Goal: Information Seeking & Learning: Understand process/instructions

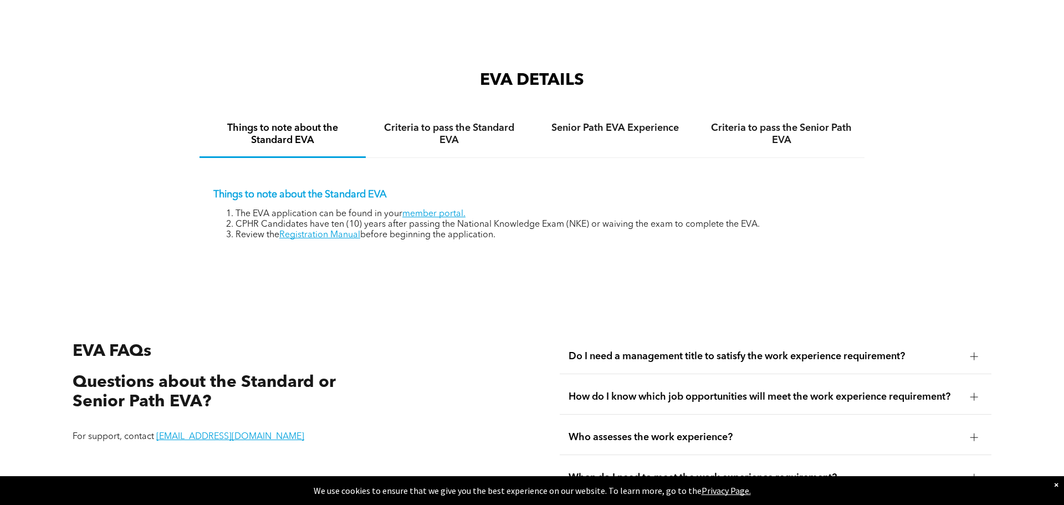
scroll to position [1815, 0]
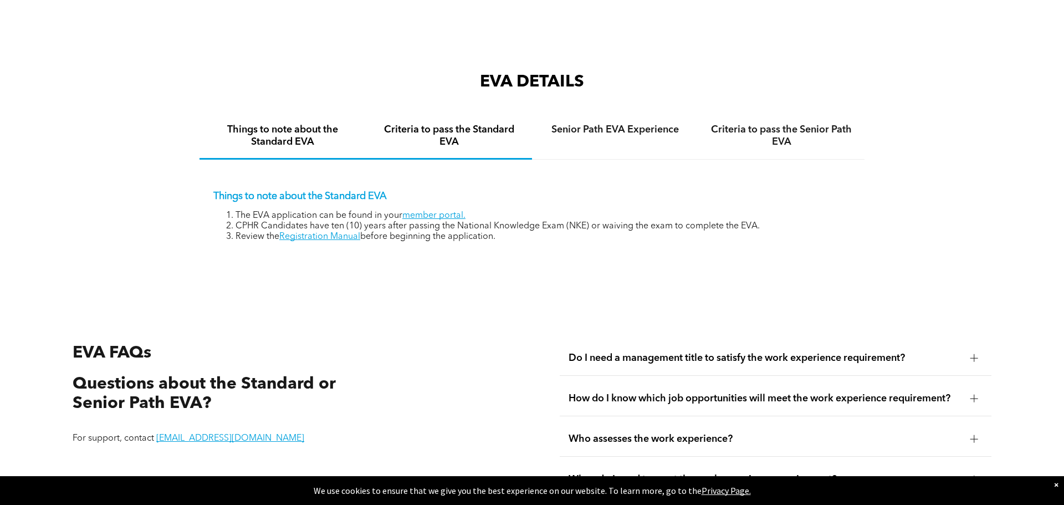
click at [463, 129] on h4 "Criteria to pass the Standard EVA" at bounding box center [449, 136] width 146 height 24
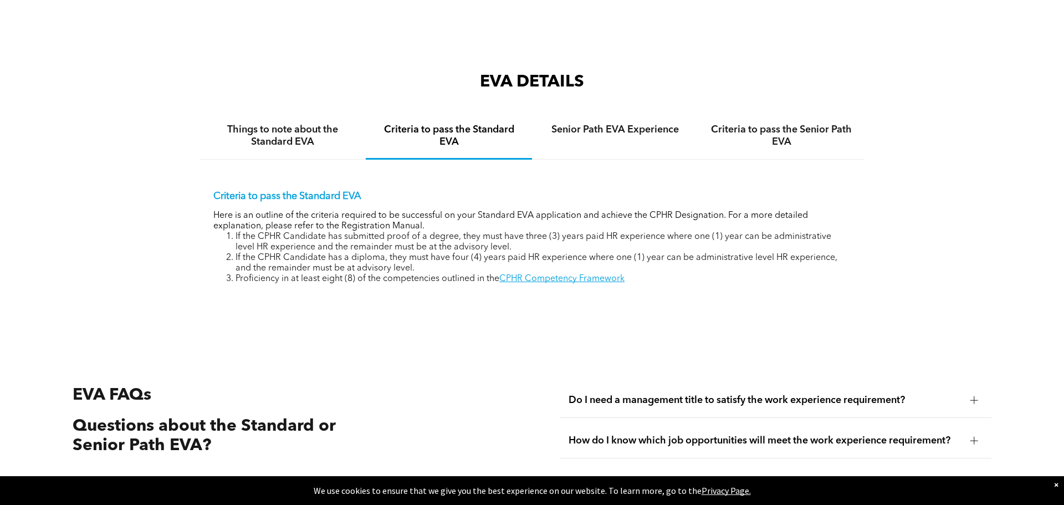
drag, startPoint x: 209, startPoint y: 202, endPoint x: 502, endPoint y: 271, distance: 300.7
click at [502, 271] on div "Criteria to pass the Standard EVA Here is an outline of the criteria required t…" at bounding box center [531, 229] width 665 height 139
copy div "Here is an outline of the criteria required to be successful on your Standard E…"
click at [525, 274] on link "CPHR Competency Framework" at bounding box center [561, 278] width 125 height 9
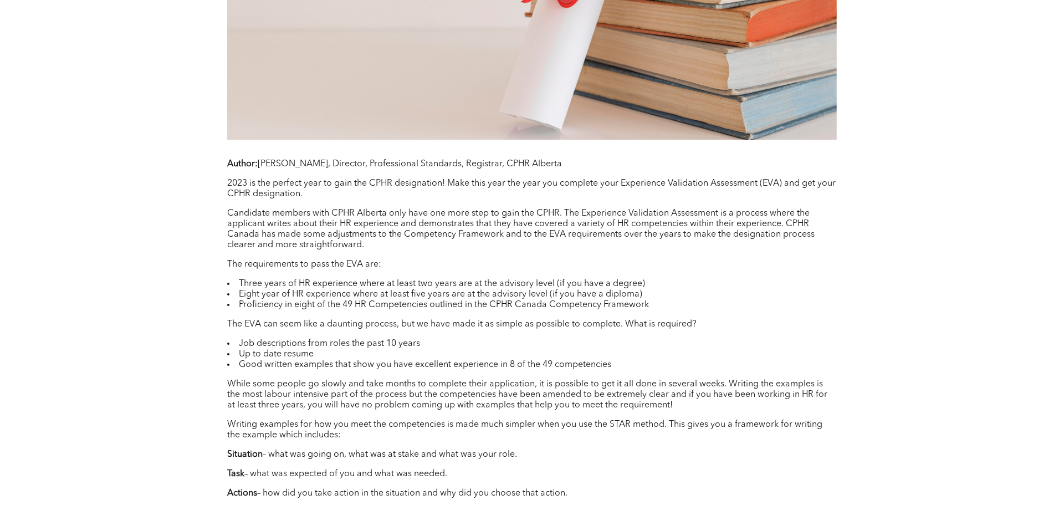
scroll to position [765, 0]
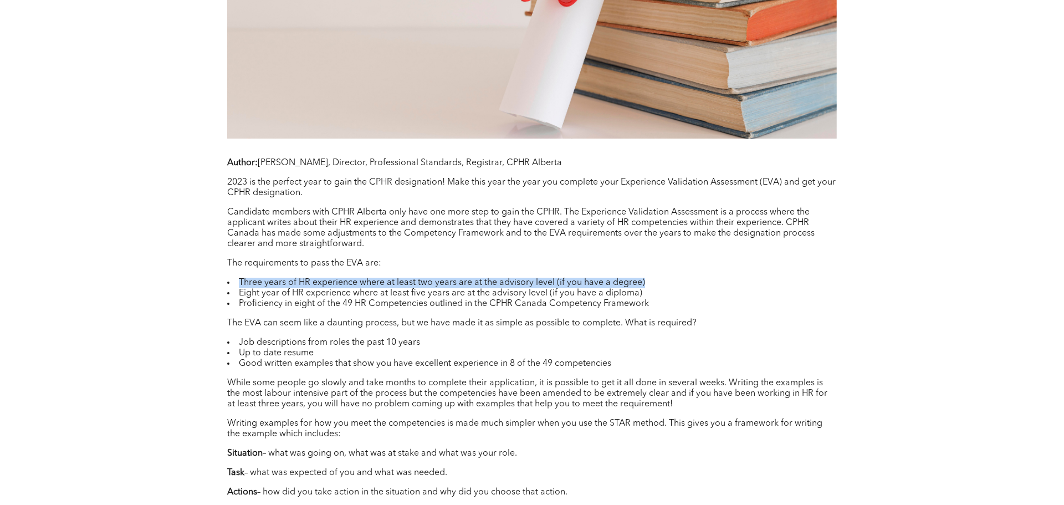
drag, startPoint x: 662, startPoint y: 279, endPoint x: 239, endPoint y: 280, distance: 423.3
click at [239, 280] on li "Three years of HR experience where at least two years are at the advisory level…" at bounding box center [531, 283] width 609 height 11
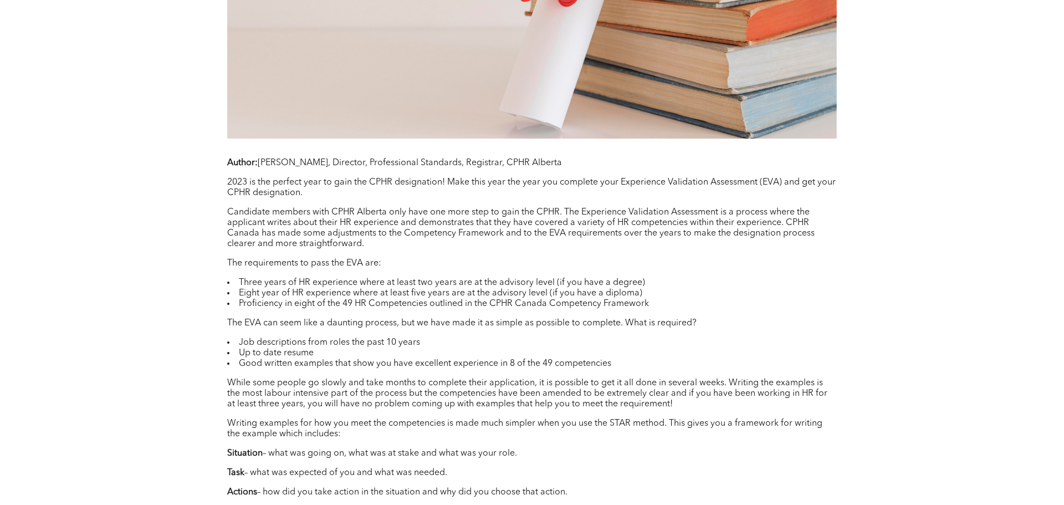
click at [489, 299] on li "Proficiency in eight of the 49 HR Competencies outlined in the CPHR Canada Comp…" at bounding box center [531, 304] width 609 height 11
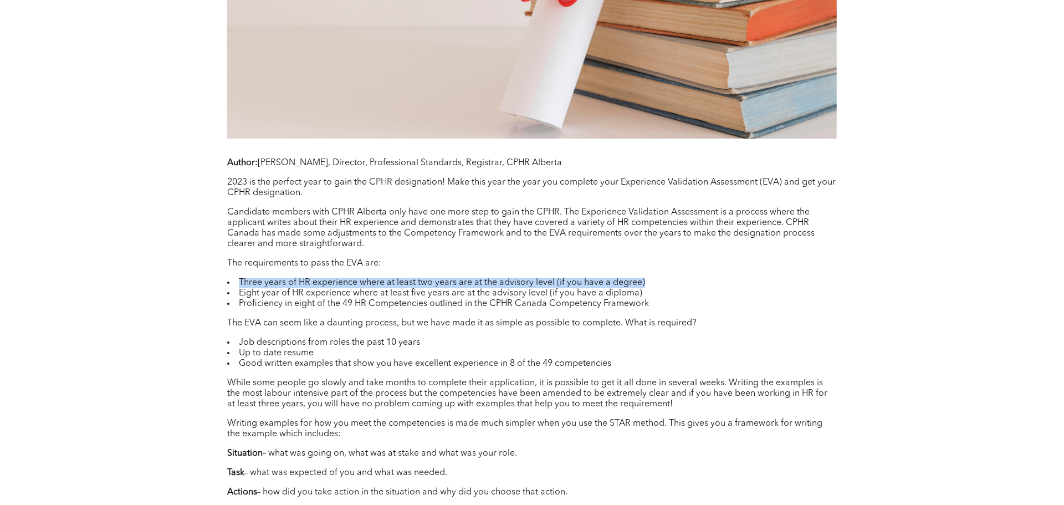
drag, startPoint x: 658, startPoint y: 276, endPoint x: 240, endPoint y: 283, distance: 417.8
click at [240, 283] on div "Author: Erica Blain, Director, Professional Standards, Registrar, CPHR Alberta …" at bounding box center [531, 493] width 609 height 670
copy li "Three years of HR experience where at least two years are at the advisory level…"
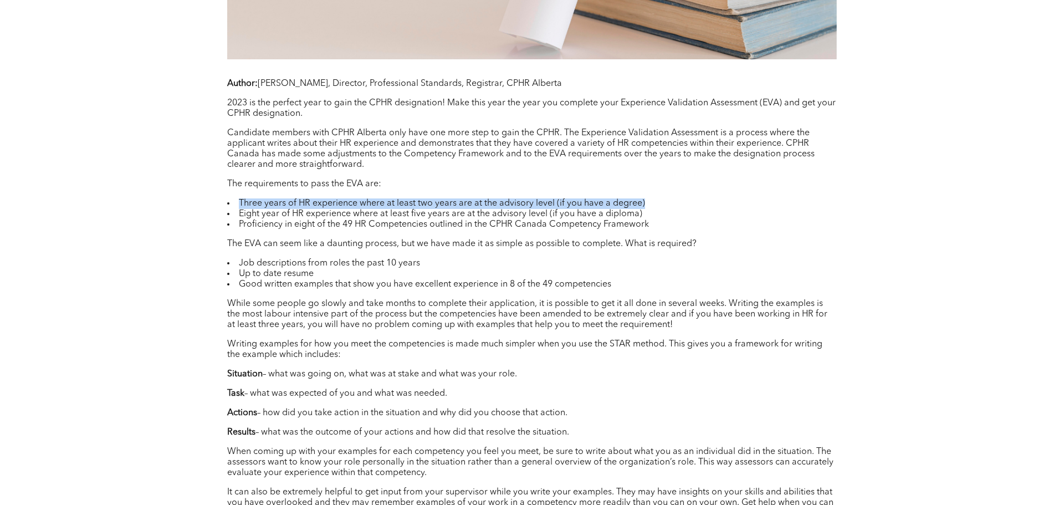
scroll to position [852, 0]
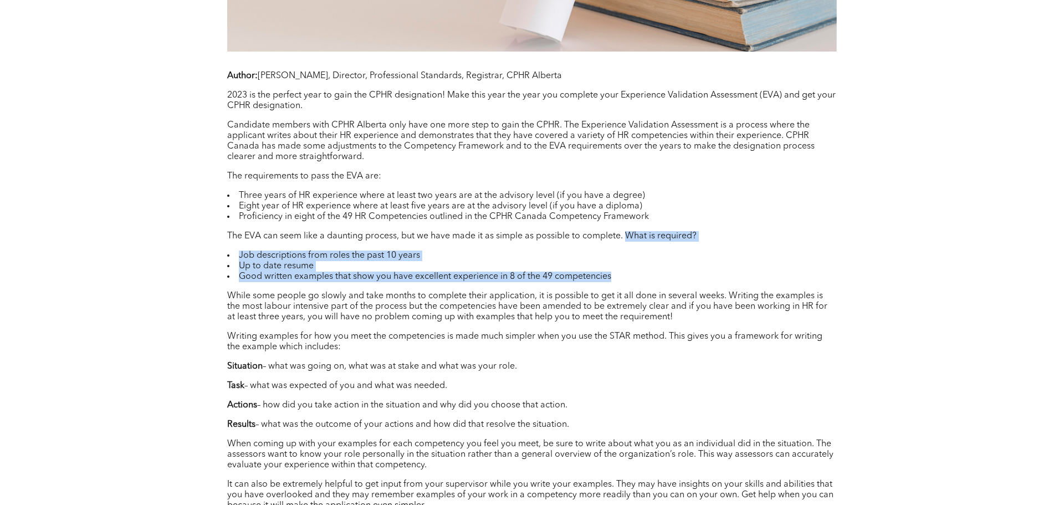
drag, startPoint x: 626, startPoint y: 237, endPoint x: 673, endPoint y: 272, distance: 59.4
click at [673, 272] on div "Author: Erica Blain, Director, Professional Standards, Registrar, CPHR Alberta …" at bounding box center [531, 406] width 609 height 670
copy div "What is required? Job descriptions from roles the past 10 years Up to date resu…"
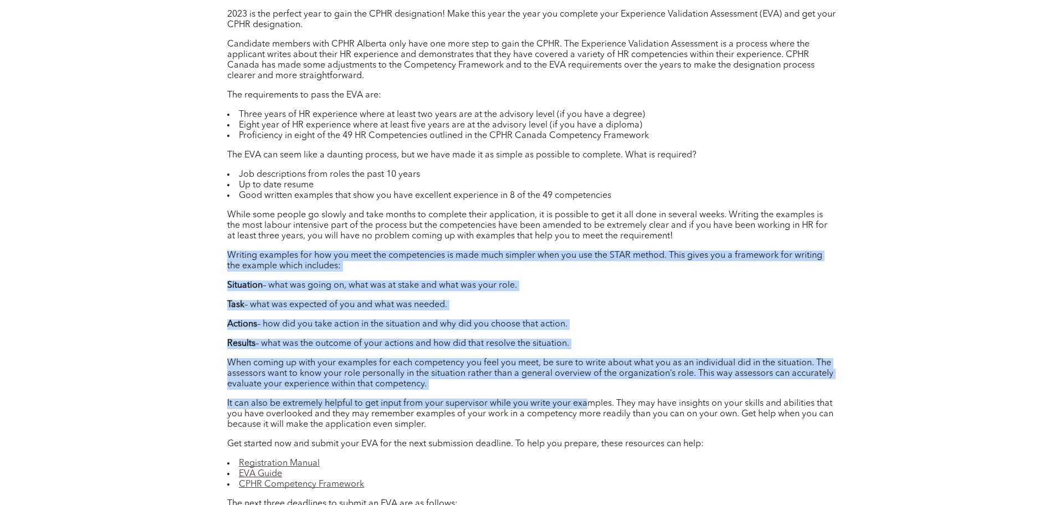
scroll to position [933, 0]
drag, startPoint x: 227, startPoint y: 273, endPoint x: 575, endPoint y: 381, distance: 363.8
click at [575, 381] on div "Author: Erica Blain, Director, Professional Standards, Registrar, CPHR Alberta …" at bounding box center [531, 324] width 609 height 670
copy div "Writing examples for how you meet the competencies is made much simpler when yo…"
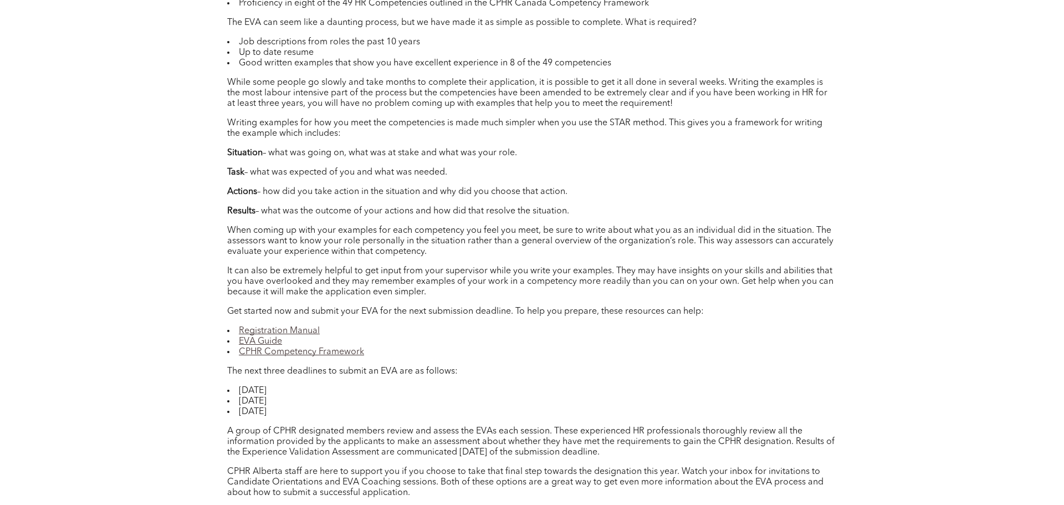
click at [573, 347] on li "CPHR Competency Framework" at bounding box center [531, 352] width 609 height 11
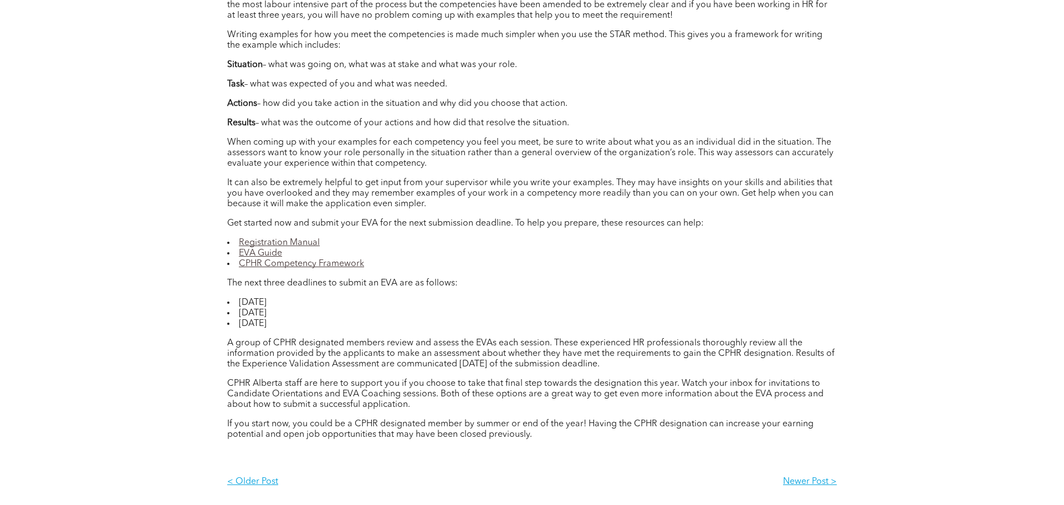
scroll to position [1159, 0]
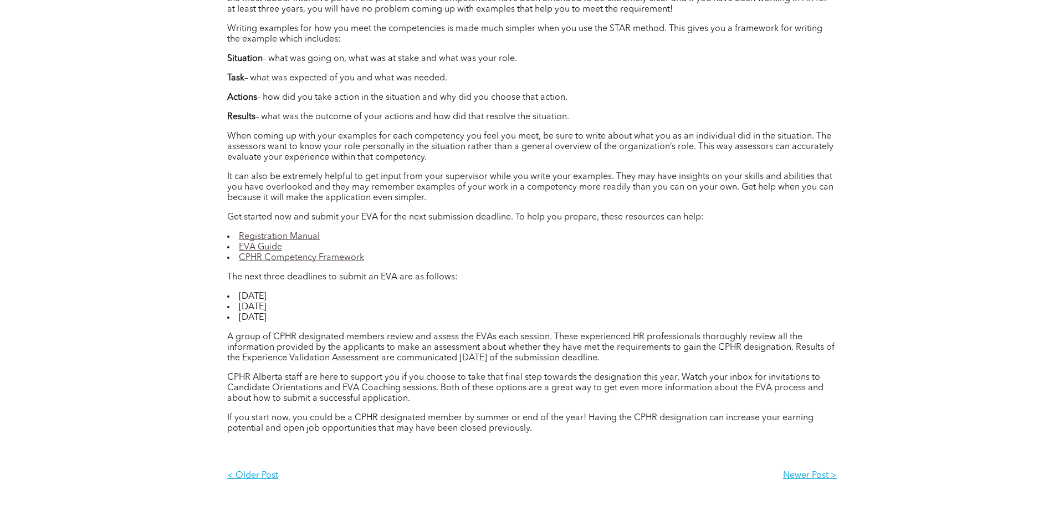
click at [301, 235] on link "Registration Manual" at bounding box center [279, 236] width 81 height 9
click at [266, 246] on link "EVA Guide" at bounding box center [260, 247] width 43 height 9
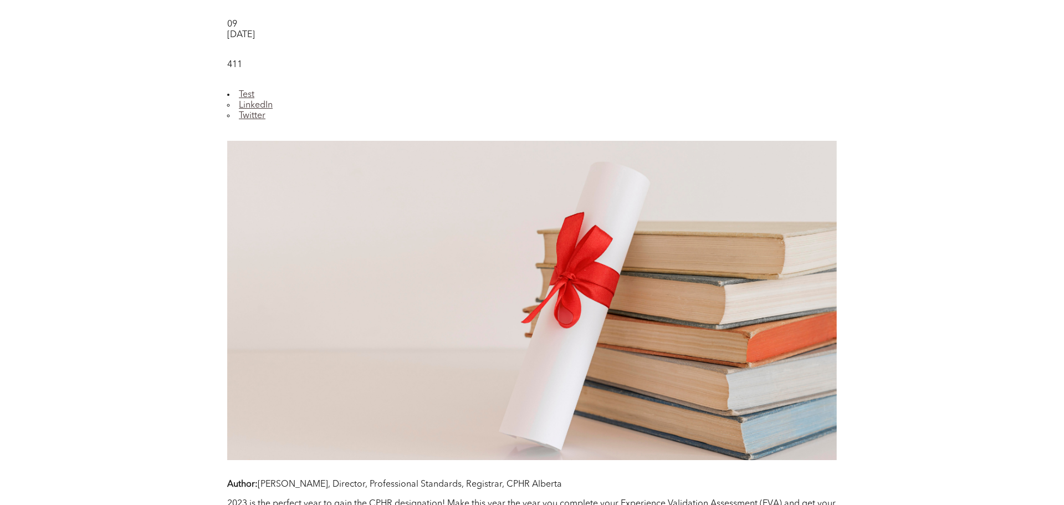
scroll to position [0, 0]
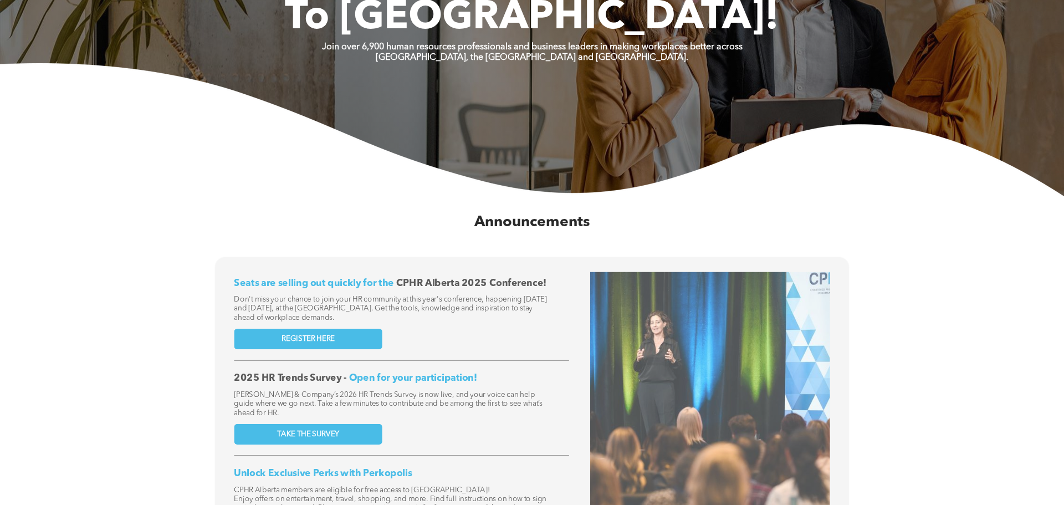
scroll to position [404, 0]
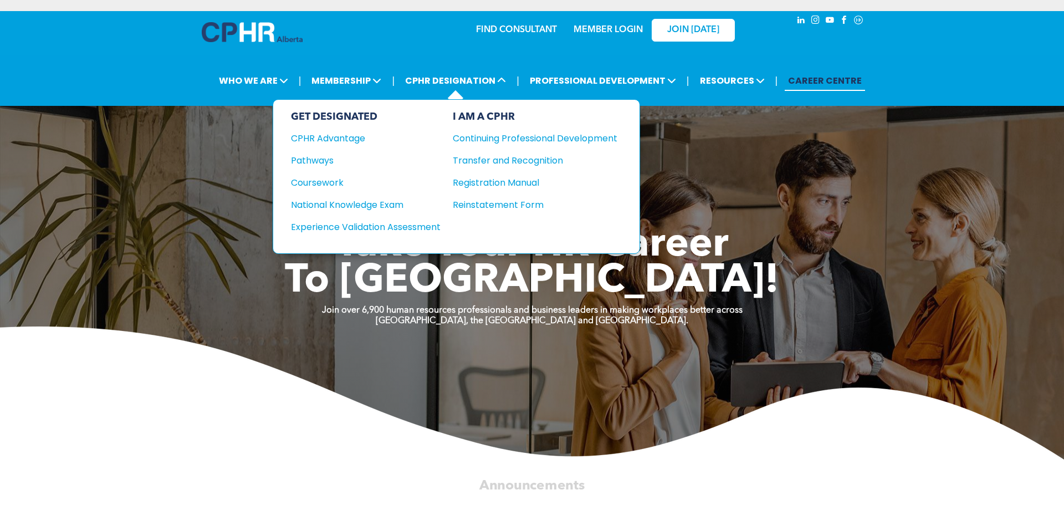
click at [398, 235] on div "GET DESIGNATED CPHR Advantage Pathways Coursework National Knowledge Exam" at bounding box center [366, 176] width 150 height 131
click at [401, 231] on div "Experience Validation Assessment" at bounding box center [358, 227] width 135 height 14
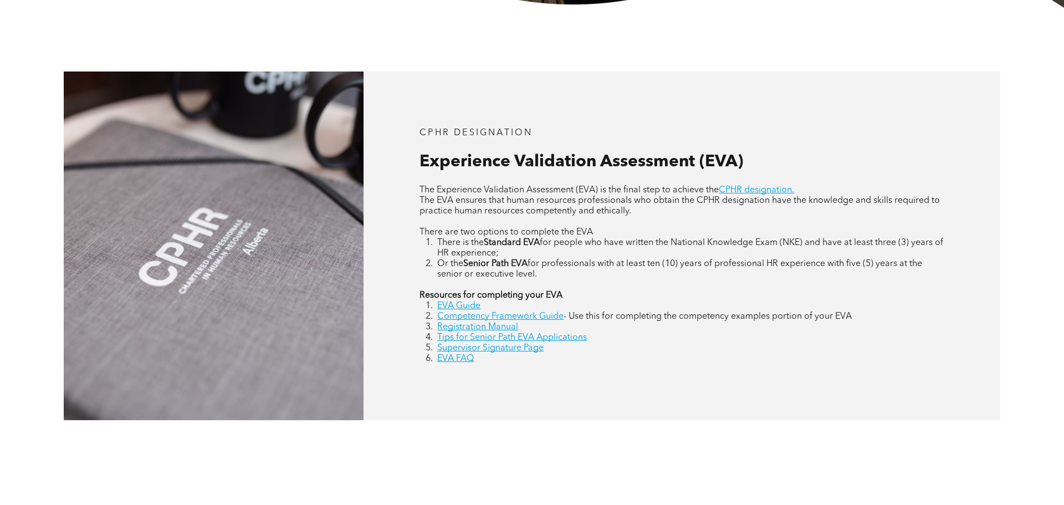
scroll to position [467, 0]
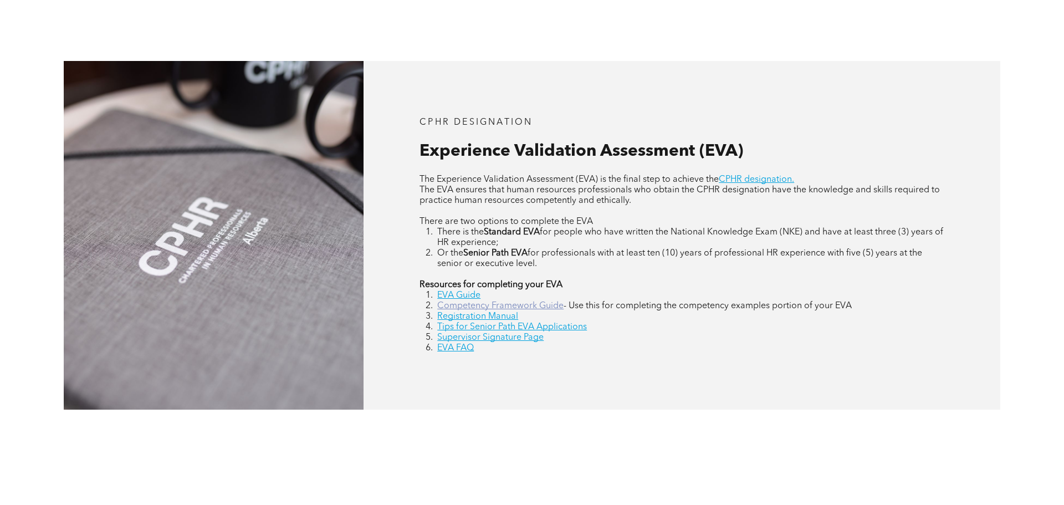
click at [550, 306] on link "Competency Framework Guide" at bounding box center [500, 305] width 126 height 9
click at [475, 293] on link "EVA Guide" at bounding box center [458, 295] width 43 height 9
click at [501, 315] on link "Registration Manual" at bounding box center [477, 316] width 81 height 9
click at [476, 338] on link "Supervisor Signature Page" at bounding box center [490, 337] width 106 height 9
click at [463, 345] on link "EVA FAQ" at bounding box center [455, 348] width 37 height 9
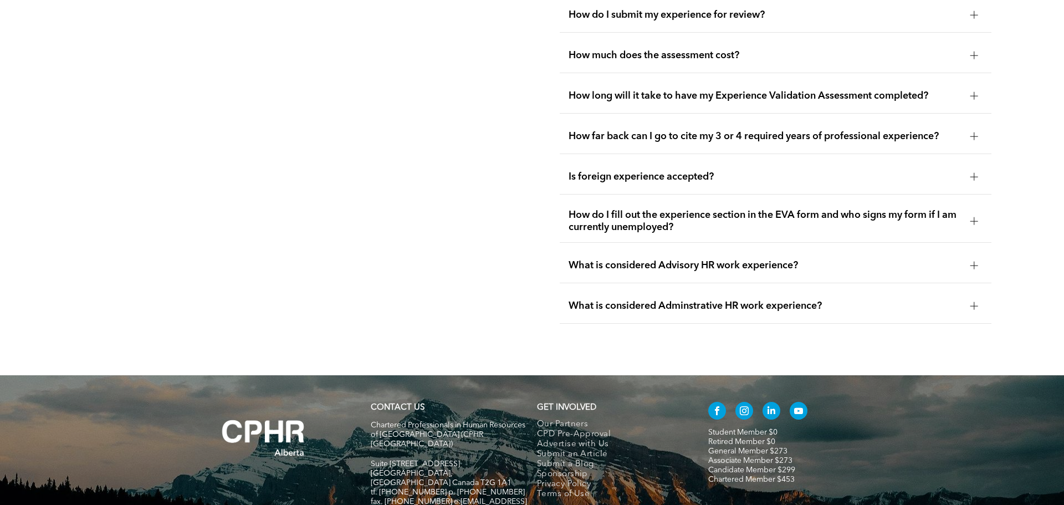
scroll to position [2393, 0]
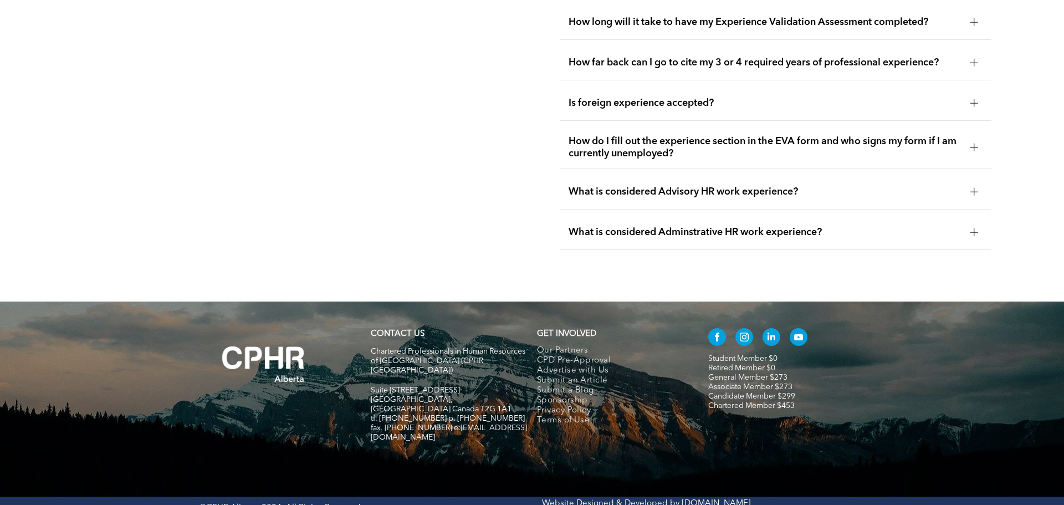
click at [767, 186] on span "What is considered Advisory HR work experience?" at bounding box center [764, 192] width 393 height 12
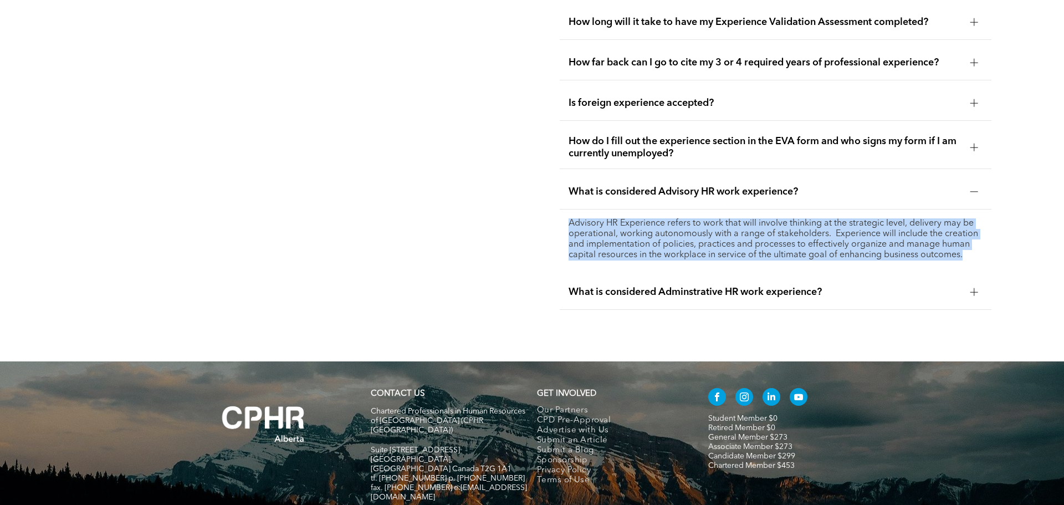
drag, startPoint x: 566, startPoint y: 212, endPoint x: 975, endPoint y: 240, distance: 410.4
click at [975, 240] on div "Advisory HR Experience refers to work that will involve thinking at the strateg…" at bounding box center [776, 239] width 432 height 60
copy p "Advisory HR Experience refers to work that will involve thinking at the strateg…"
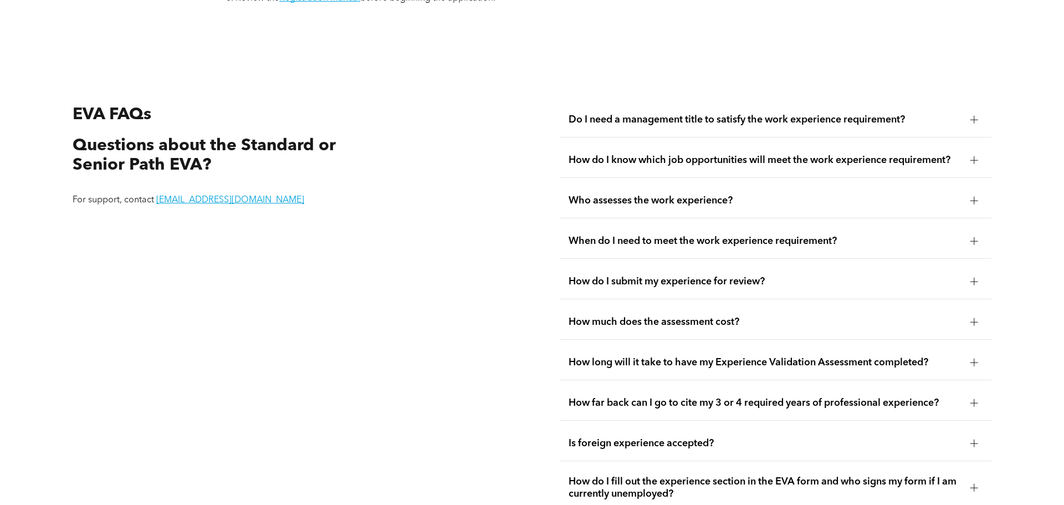
scroll to position [2040, 0]
